Goal: Task Accomplishment & Management: Manage account settings

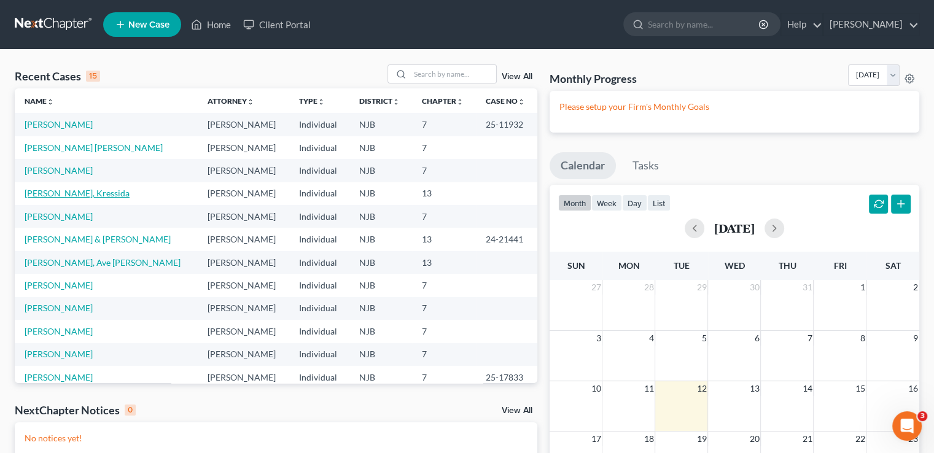
click at [79, 189] on link "[PERSON_NAME], Kressida" at bounding box center [77, 193] width 105 height 10
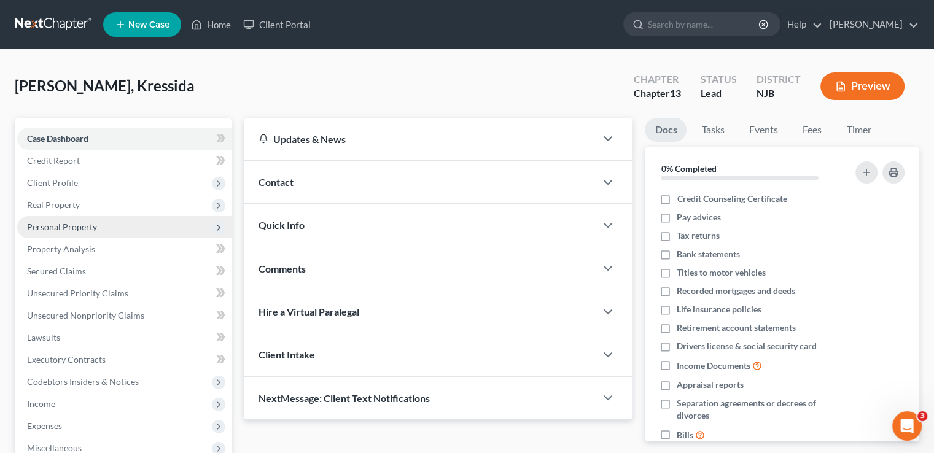
click at [106, 224] on span "Personal Property" at bounding box center [124, 227] width 214 height 22
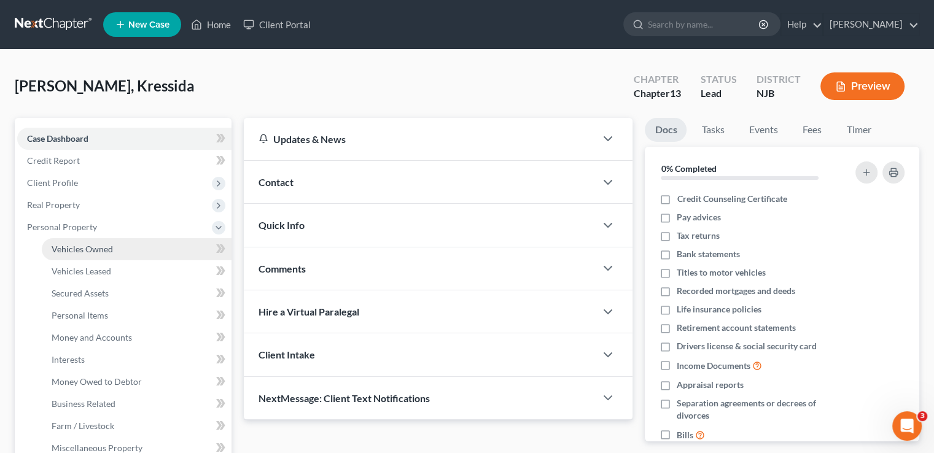
click at [98, 246] on span "Vehicles Owned" at bounding box center [82, 249] width 61 height 10
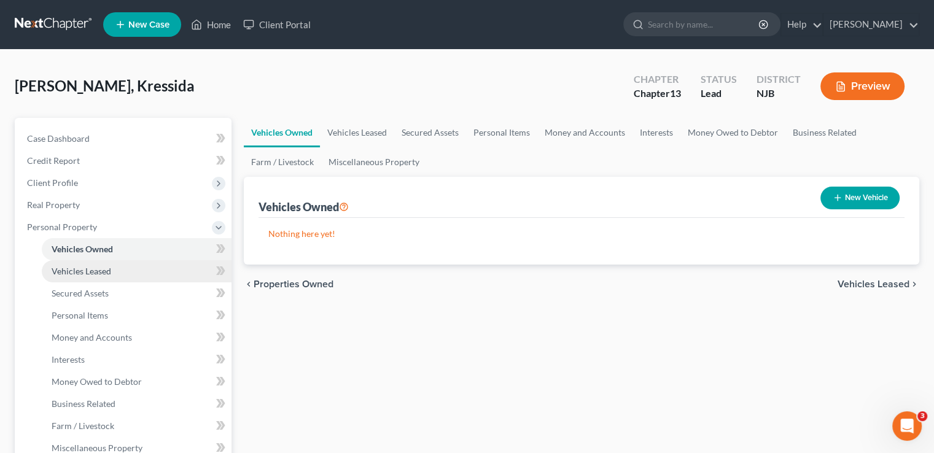
click at [84, 272] on span "Vehicles Leased" at bounding box center [82, 271] width 60 height 10
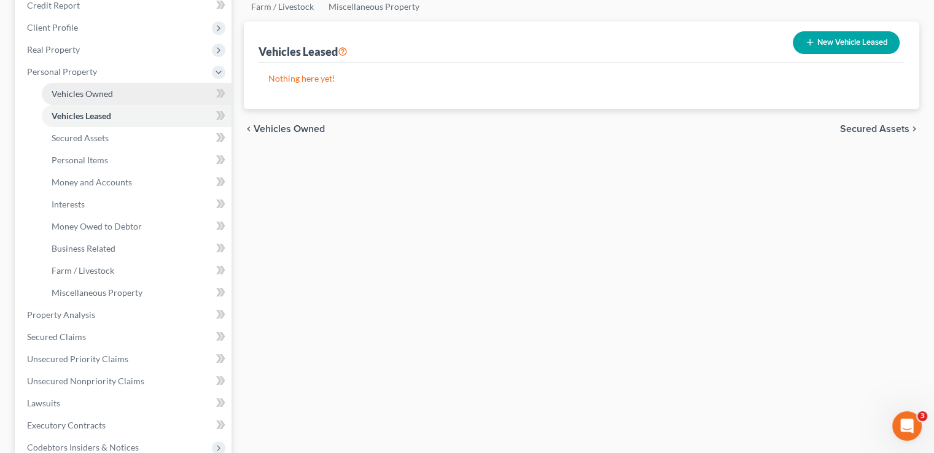
scroll to position [184, 0]
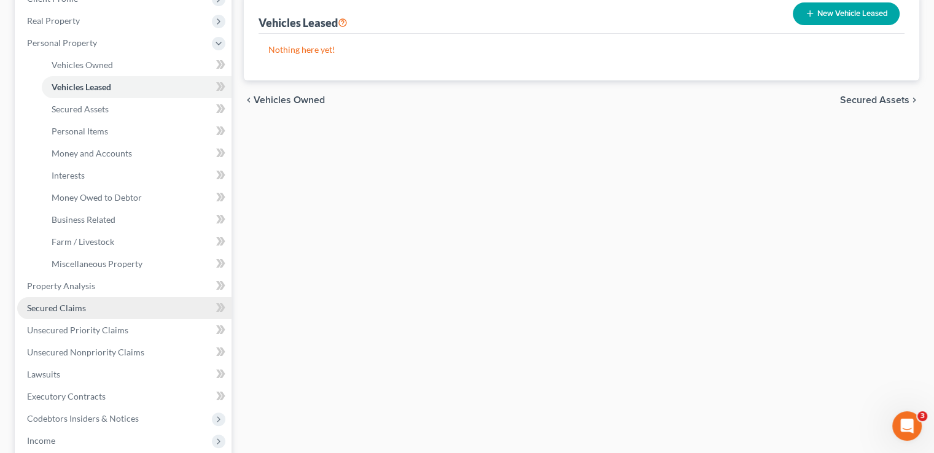
click at [125, 306] on link "Secured Claims" at bounding box center [124, 308] width 214 height 22
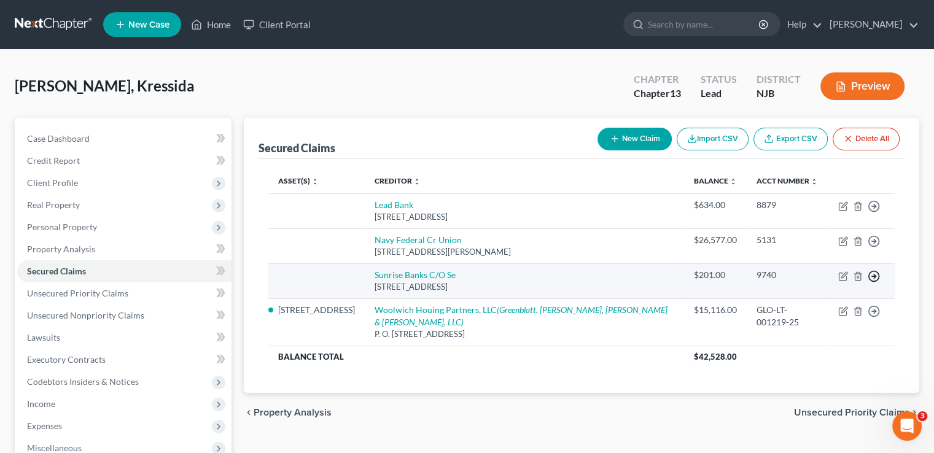
click at [876, 212] on icon "button" at bounding box center [874, 206] width 12 height 12
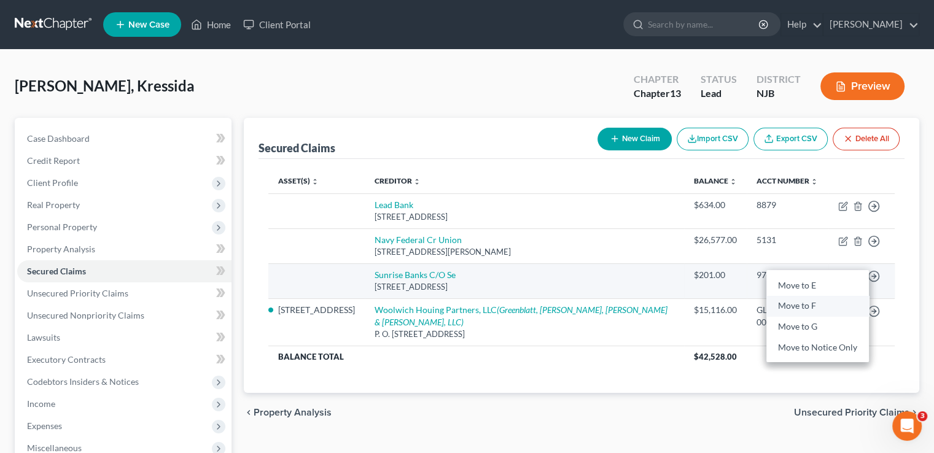
click at [803, 306] on link "Move to F" at bounding box center [817, 306] width 103 height 21
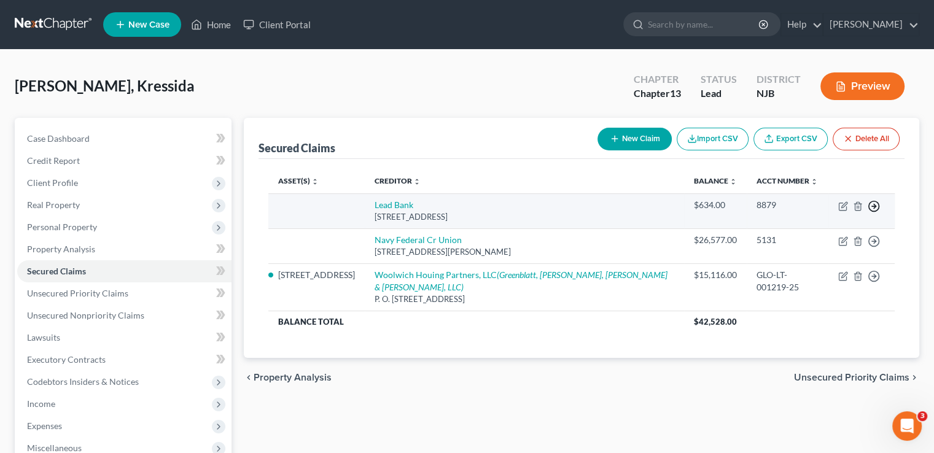
click at [876, 204] on icon "button" at bounding box center [874, 206] width 12 height 12
click at [814, 238] on link "Move to F" at bounding box center [817, 236] width 103 height 21
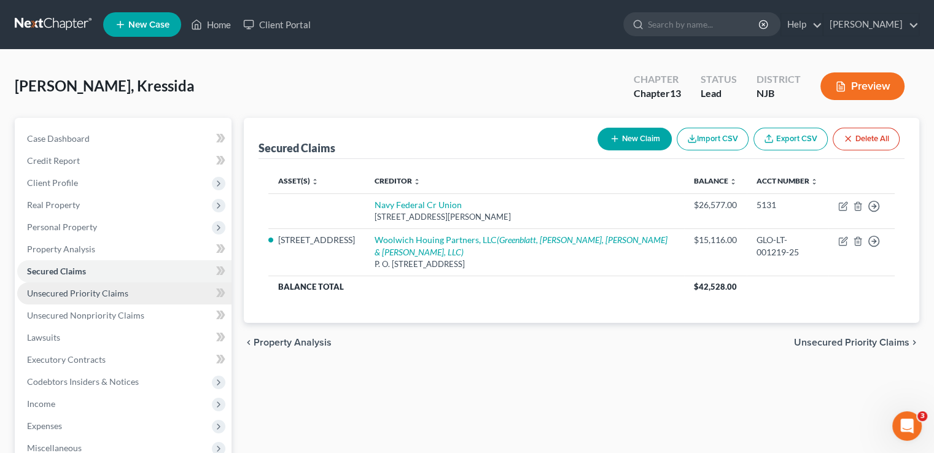
scroll to position [61, 0]
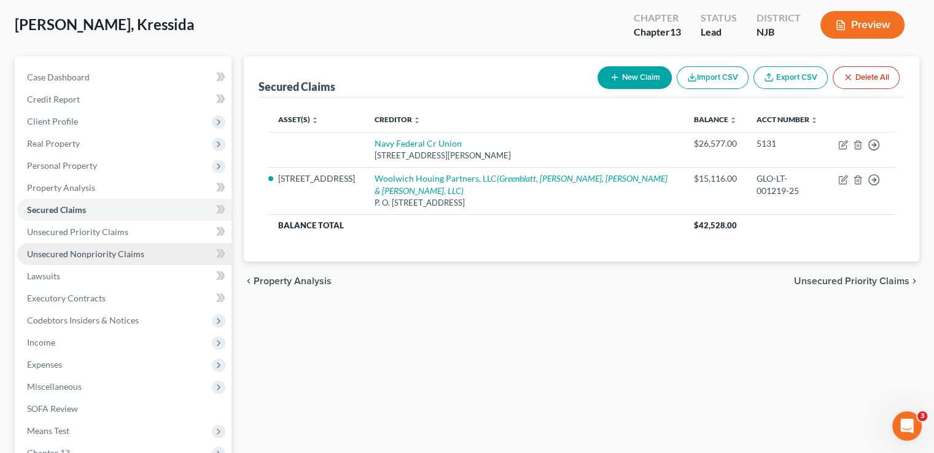
click at [95, 254] on span "Unsecured Nonpriority Claims" at bounding box center [85, 254] width 117 height 10
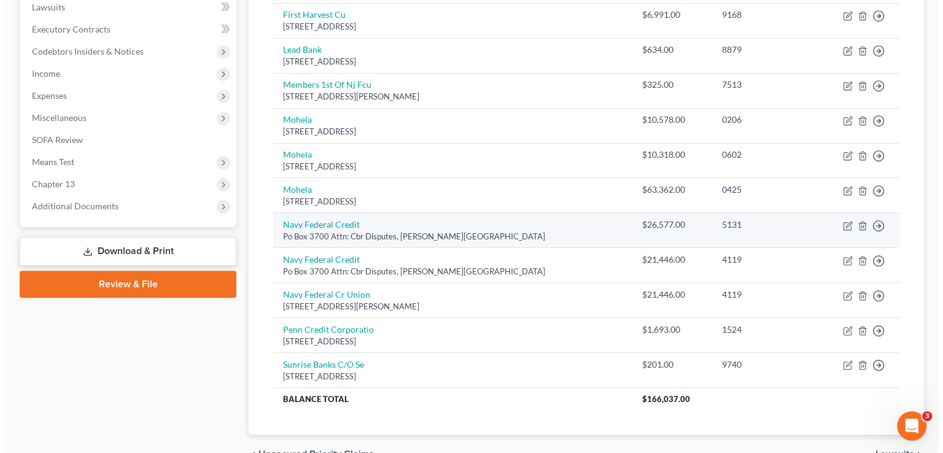
scroll to position [368, 0]
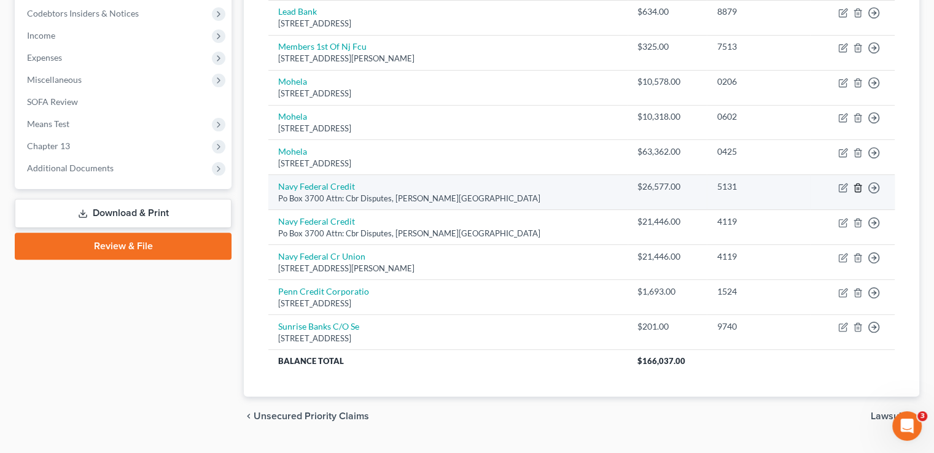
click at [857, 184] on icon "button" at bounding box center [858, 188] width 6 height 8
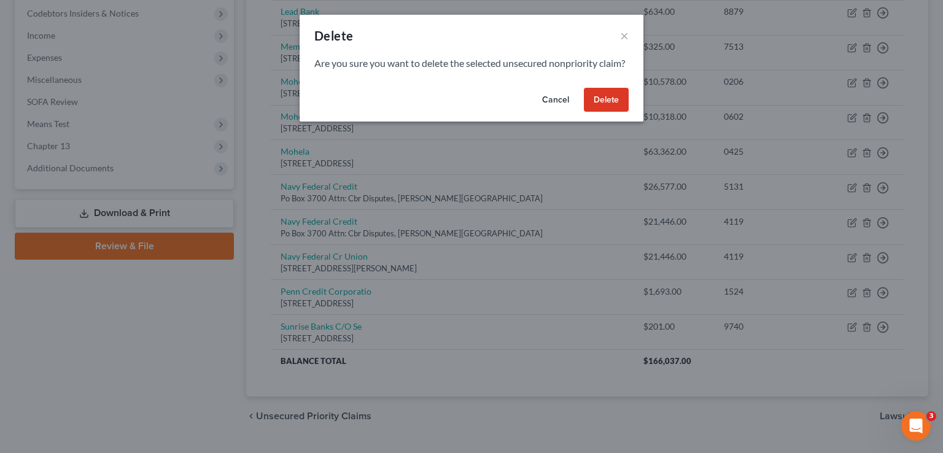
click at [611, 108] on button "Delete" at bounding box center [606, 100] width 45 height 25
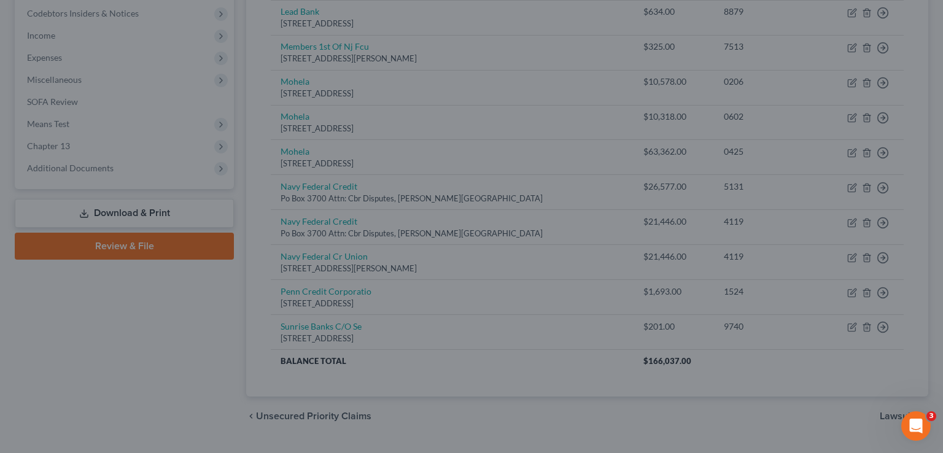
scroll to position [361, 0]
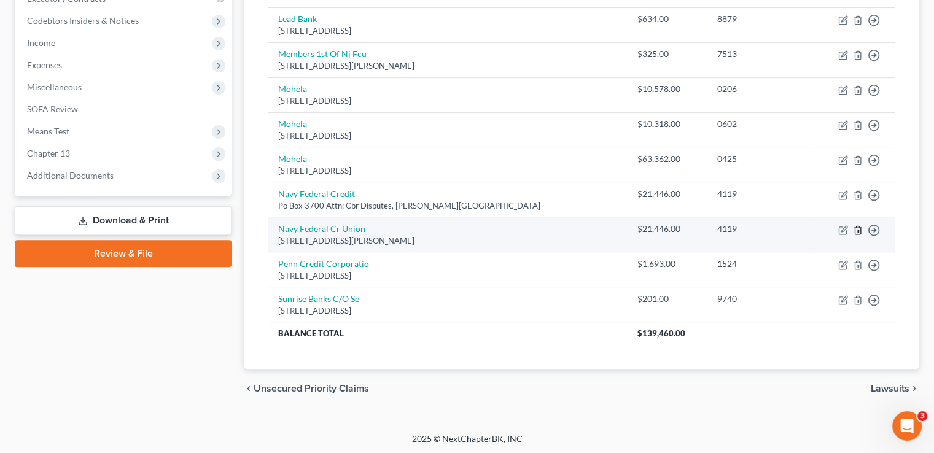
click at [853, 225] on icon "button" at bounding box center [858, 230] width 10 height 10
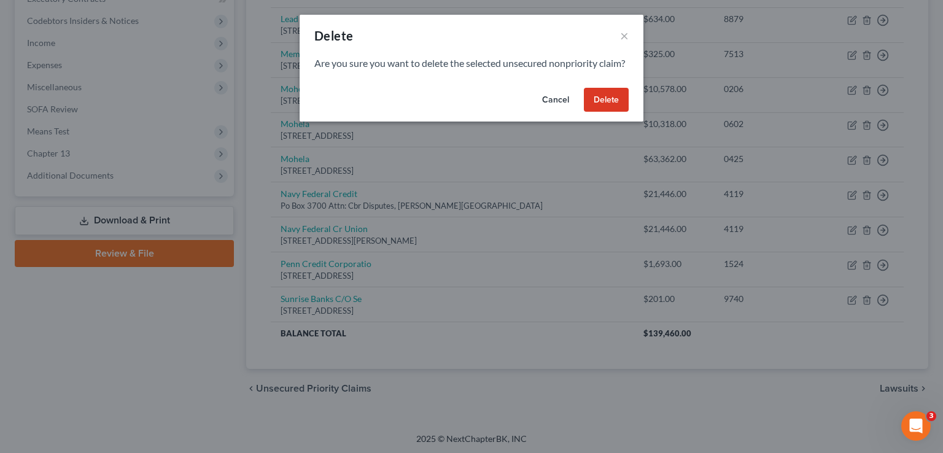
click at [605, 112] on button "Delete" at bounding box center [606, 100] width 45 height 25
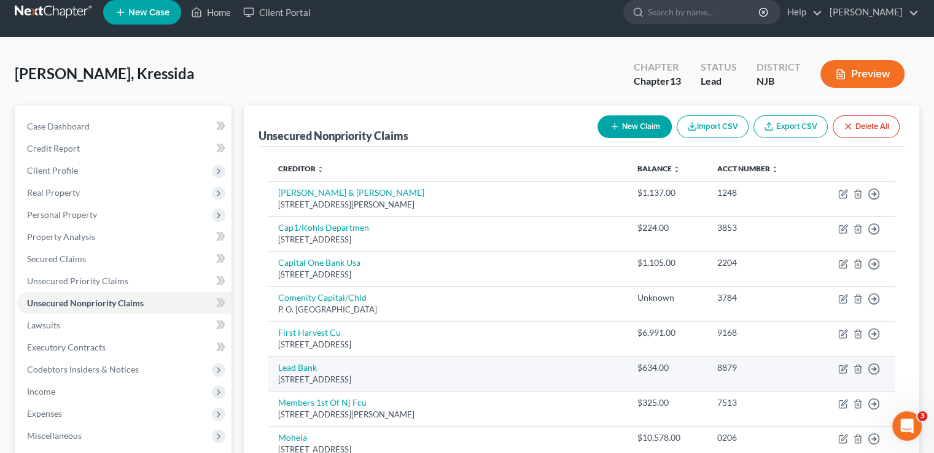
scroll to position [0, 0]
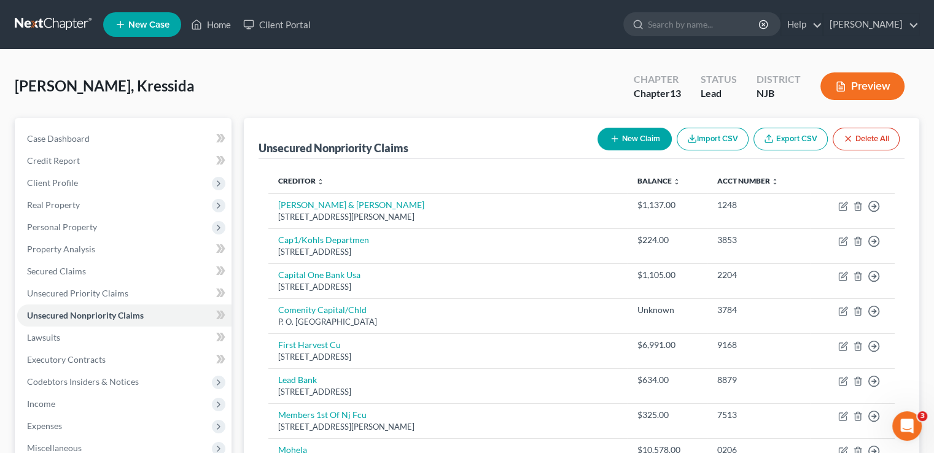
click at [859, 84] on button "Preview" at bounding box center [862, 86] width 84 height 28
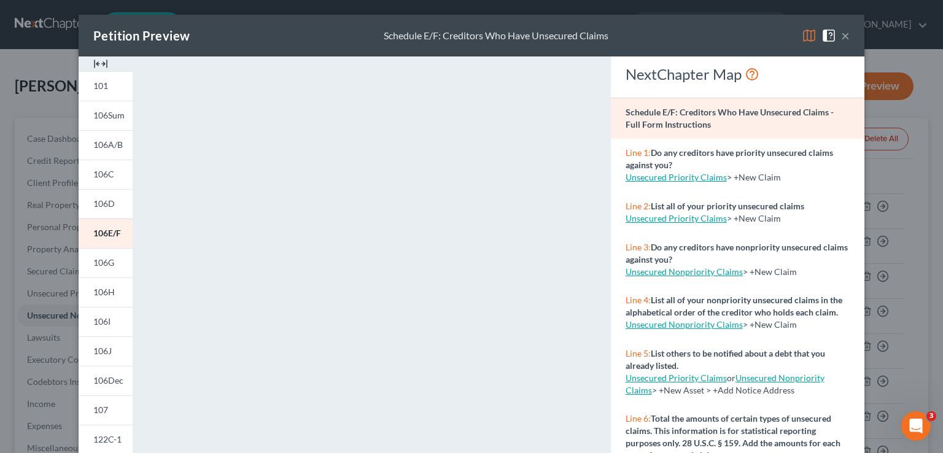
drag, startPoint x: 840, startPoint y: 32, endPoint x: 881, endPoint y: 37, distance: 41.5
click at [841, 31] on button "×" at bounding box center [845, 35] width 9 height 15
